Goal: Information Seeking & Learning: Learn about a topic

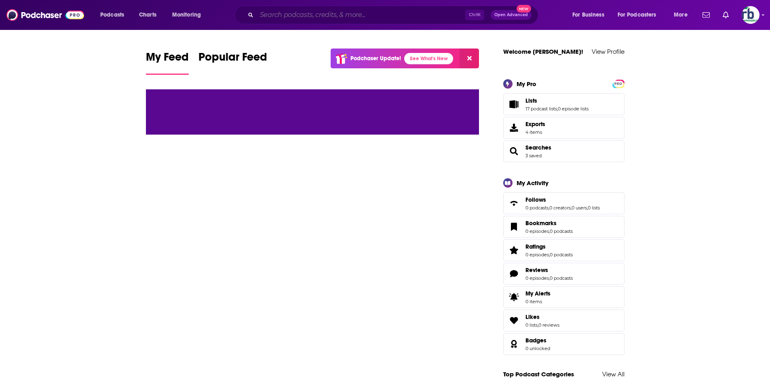
click at [309, 13] on input "Search podcasts, credits, & more..." at bounding box center [361, 14] width 209 height 13
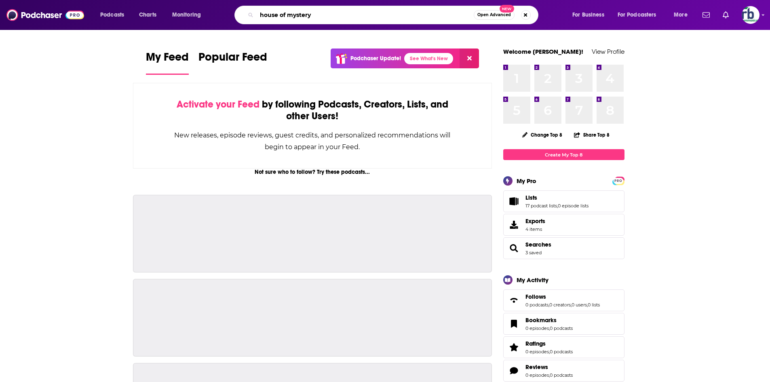
type input "house of mystery"
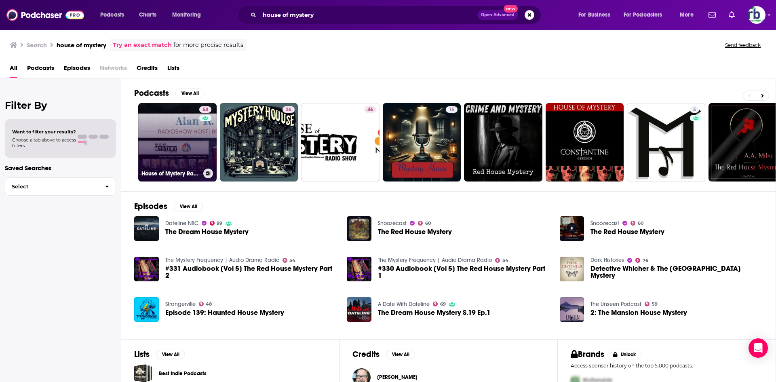
click at [188, 144] on link "54 House of Mystery Radio on NBC" at bounding box center [177, 142] width 78 height 78
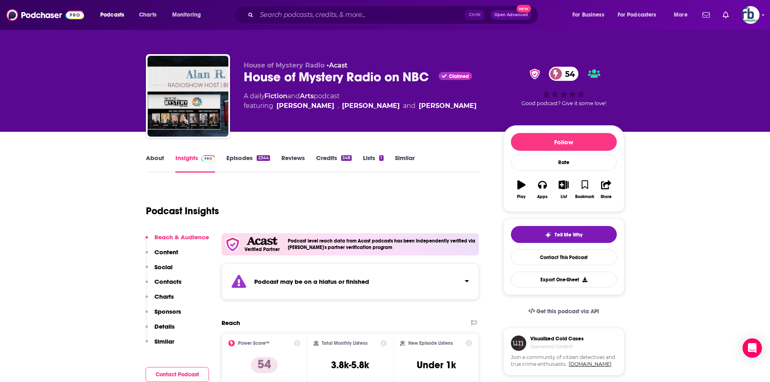
click at [152, 156] on link "About" at bounding box center [155, 163] width 18 height 19
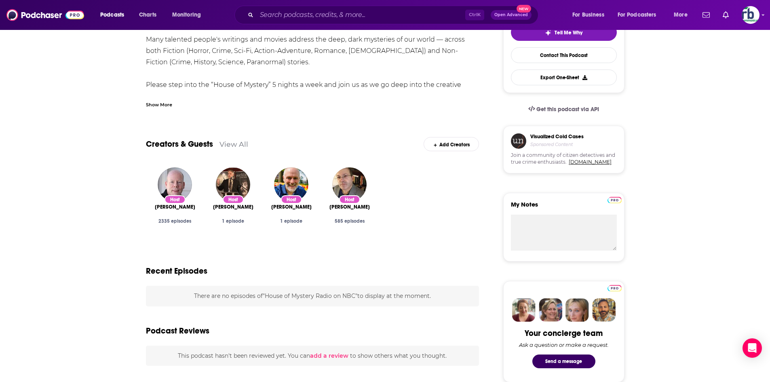
scroll to position [40, 0]
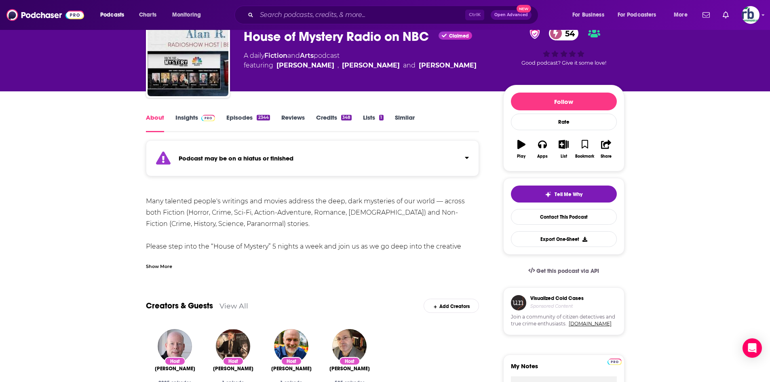
click at [162, 266] on div "Show More" at bounding box center [159, 266] width 26 height 8
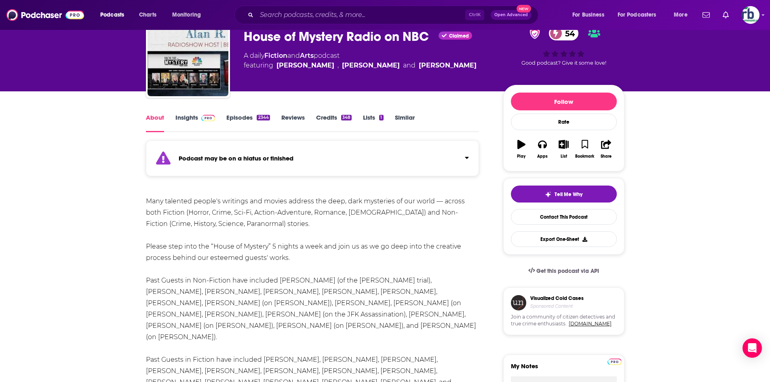
click at [188, 116] on link "Insights" at bounding box center [195, 123] width 40 height 19
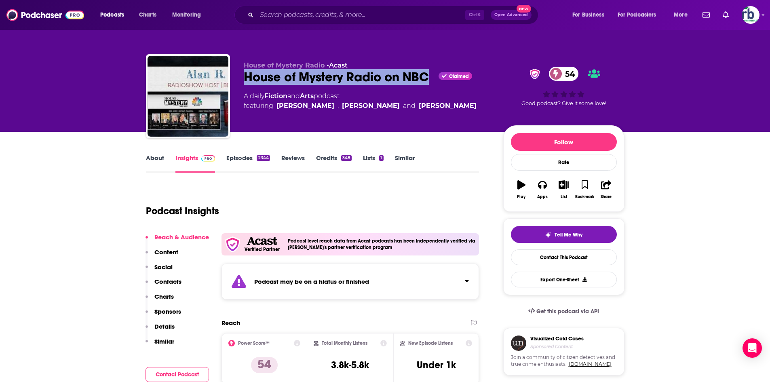
drag, startPoint x: 243, startPoint y: 76, endPoint x: 427, endPoint y: 80, distance: 184.0
click at [427, 80] on div "House of Mystery Radio • Acast House of Mystery Radio on NBC Claimed 54 A daily…" at bounding box center [385, 97] width 479 height 87
copy h2 "House of Mystery Radio on NBC"
